Goal: Information Seeking & Learning: Learn about a topic

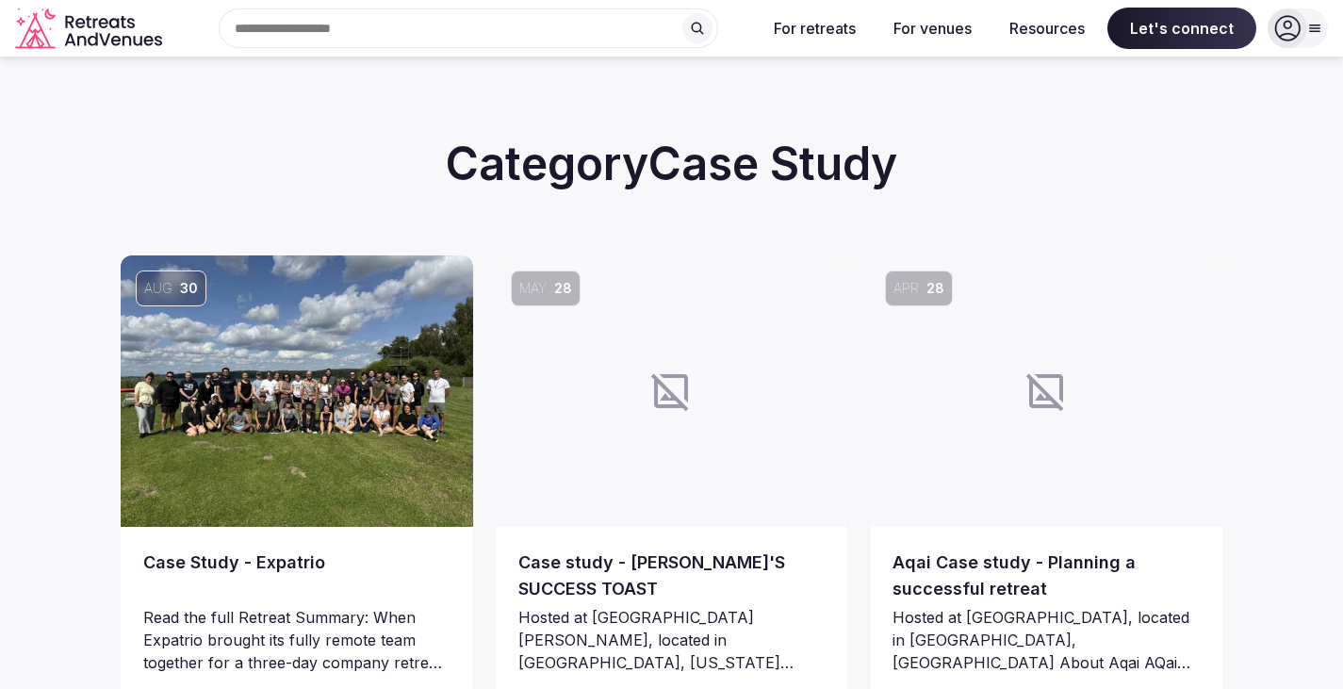
drag, startPoint x: 0, startPoint y: 0, endPoint x: 2, endPoint y: 471, distance: 471.3
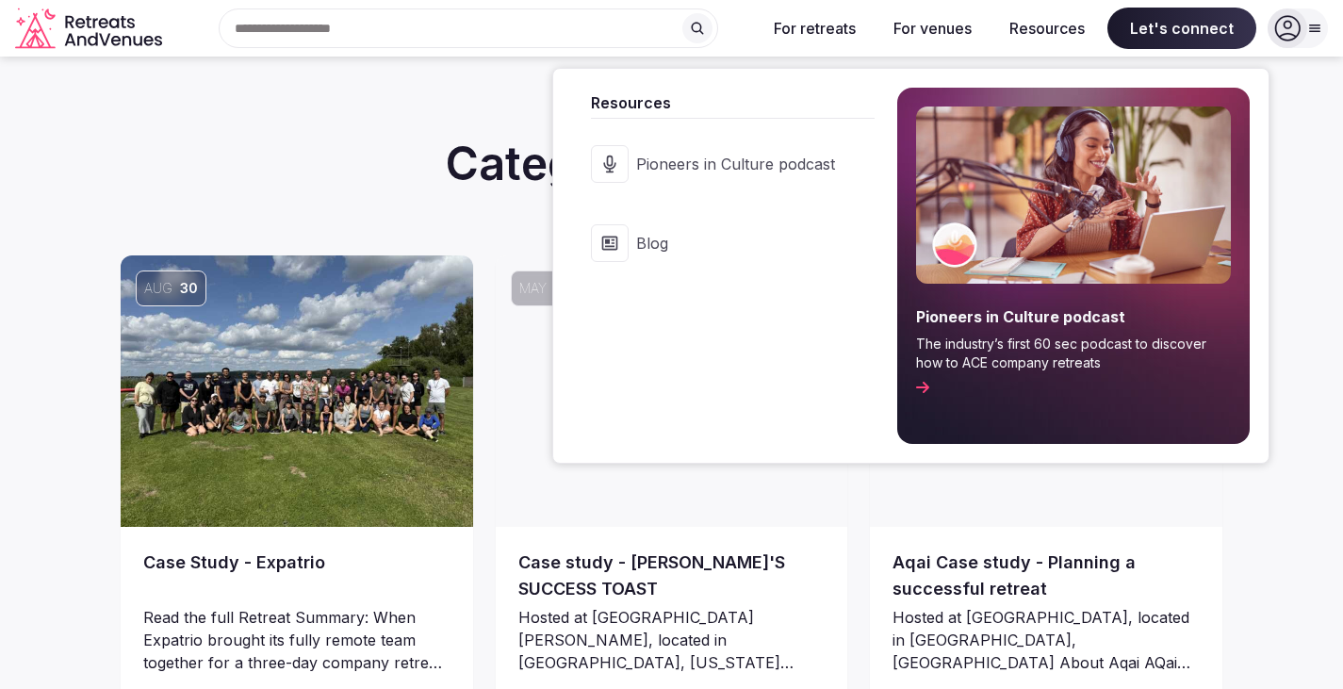
click at [640, 252] on link "Blog" at bounding box center [723, 243] width 303 height 75
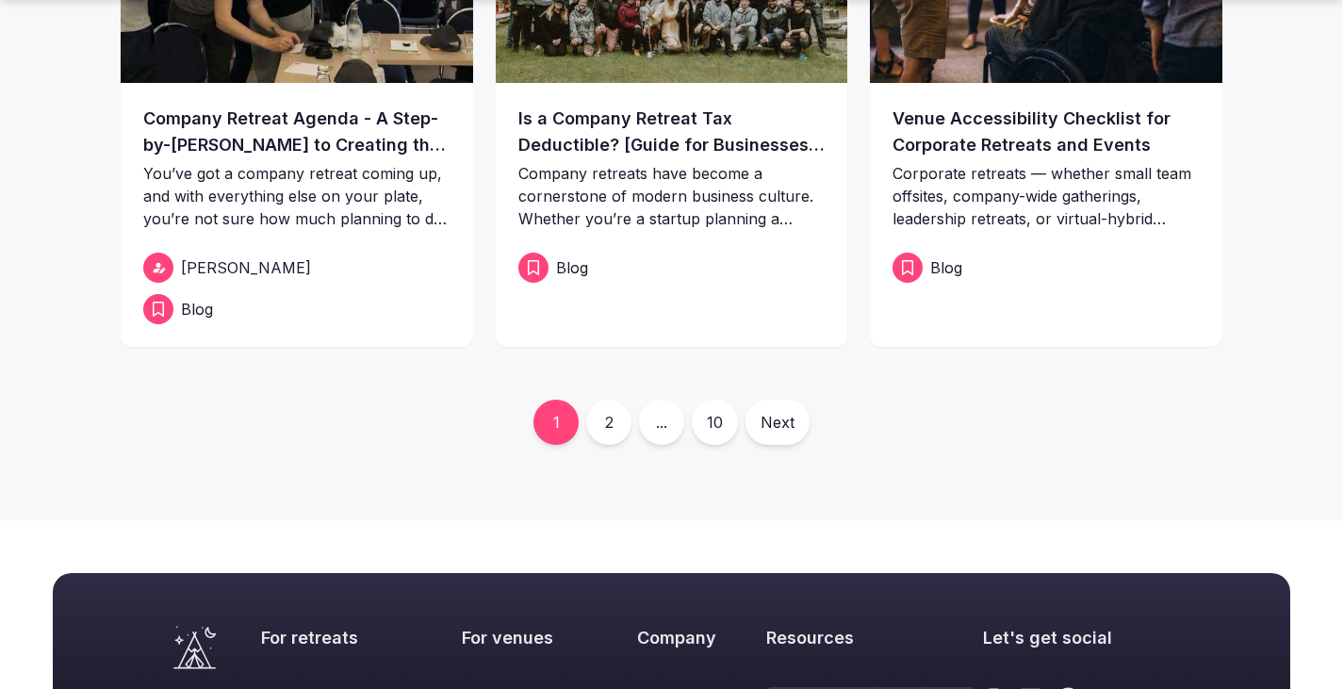
scroll to position [880, 0]
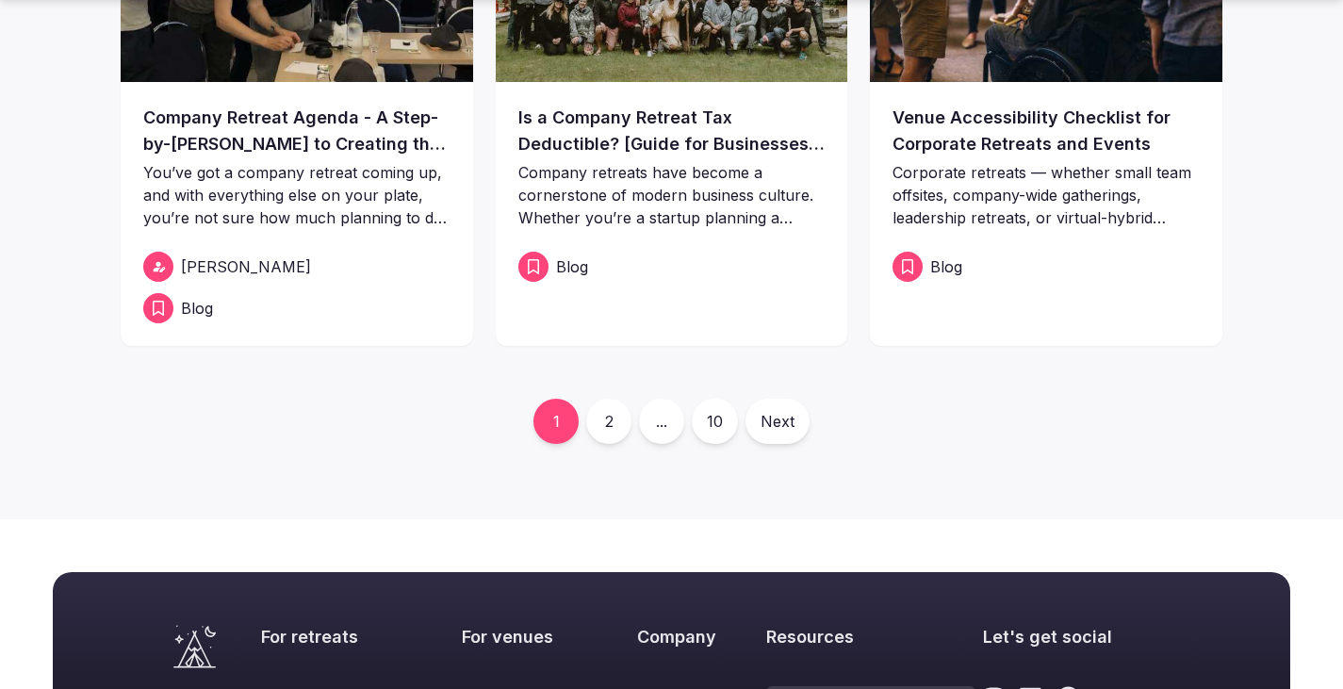
click at [607, 431] on link "2" at bounding box center [608, 421] width 45 height 45
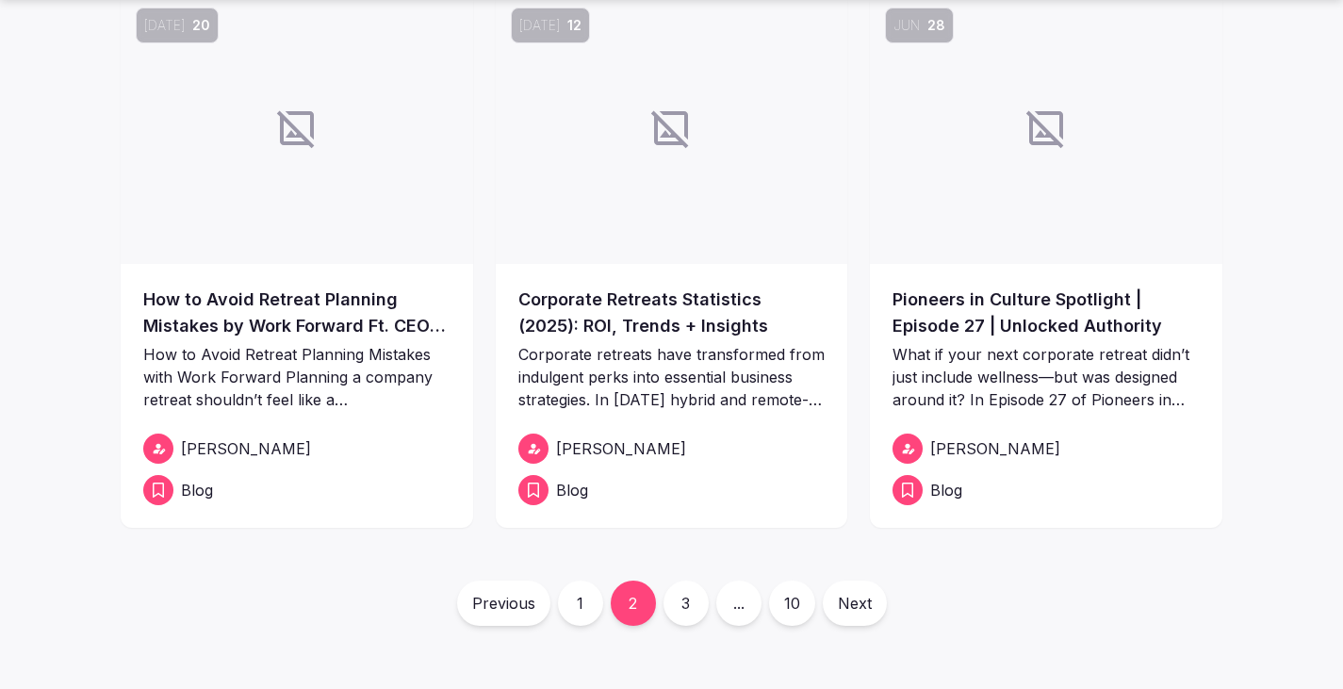
scroll to position [699, 0]
click at [690, 613] on link "3" at bounding box center [686, 602] width 45 height 45
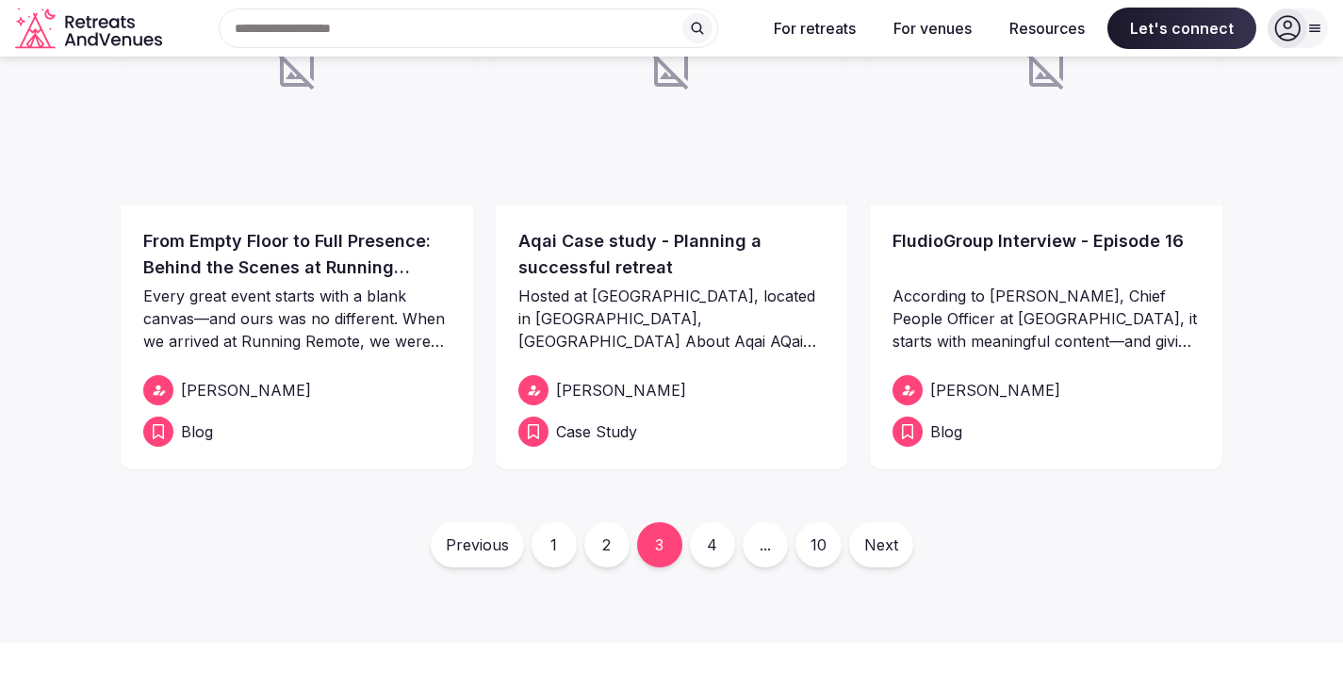
scroll to position [754, 0]
click at [543, 552] on link "1" at bounding box center [554, 546] width 45 height 45
